Goal: Check status

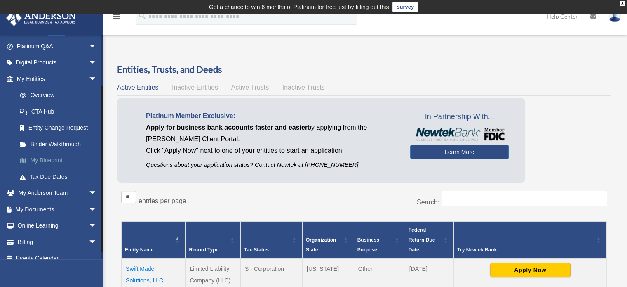
scroll to position [73, 0]
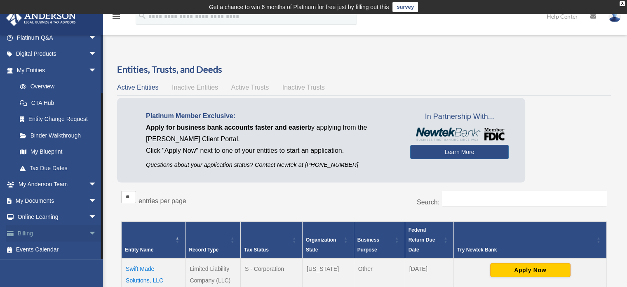
click at [50, 233] on link "Billing arrow_drop_down" at bounding box center [58, 233] width 104 height 17
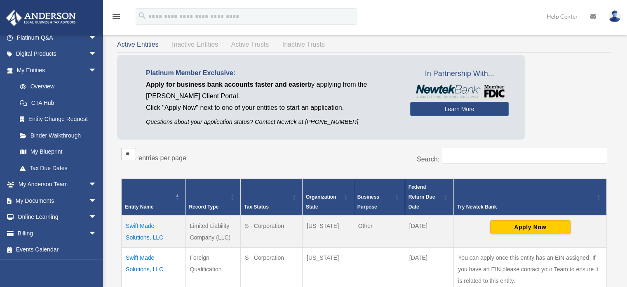
scroll to position [43, 0]
